Goal: Use online tool/utility: Utilize a website feature to perform a specific function

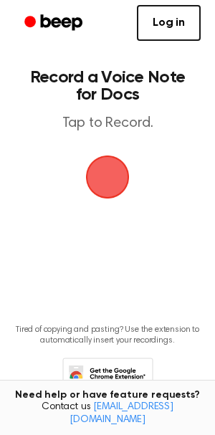
click at [127, 164] on span "button" at bounding box center [108, 177] width 52 height 52
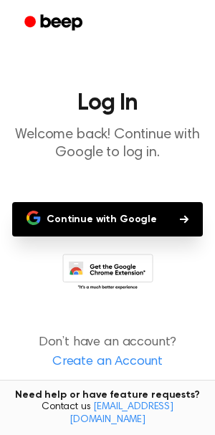
click at [102, 210] on button "Continue with Google" at bounding box center [107, 219] width 191 height 34
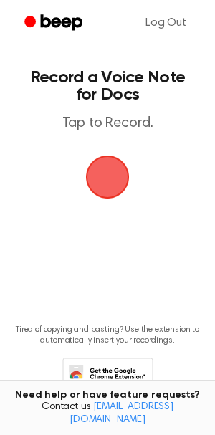
click at [107, 173] on span "button" at bounding box center [107, 177] width 49 height 49
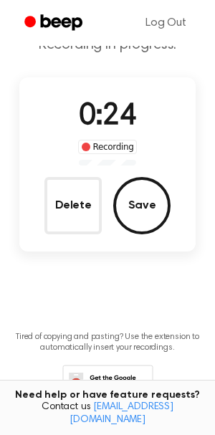
scroll to position [60, 0]
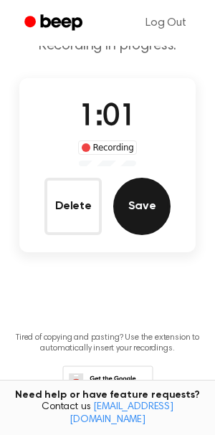
click at [138, 205] on button "Save" at bounding box center [141, 206] width 57 height 57
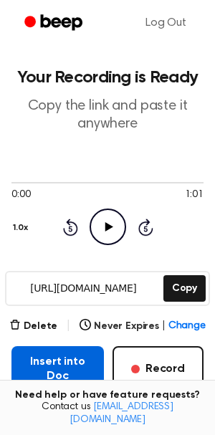
click at [56, 369] on button "Insert into Doc" at bounding box center [57, 369] width 92 height 46
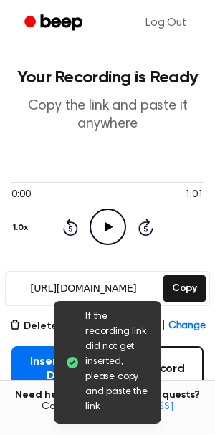
click at [21, 139] on main "If the recording link did not get inserted, please copy and paste the link. You…" at bounding box center [107, 292] width 215 height 585
click at [132, 366] on span "If the recording link did not get inserted, please copy and paste the link." at bounding box center [117, 362] width 65 height 105
